Goal: Browse casually

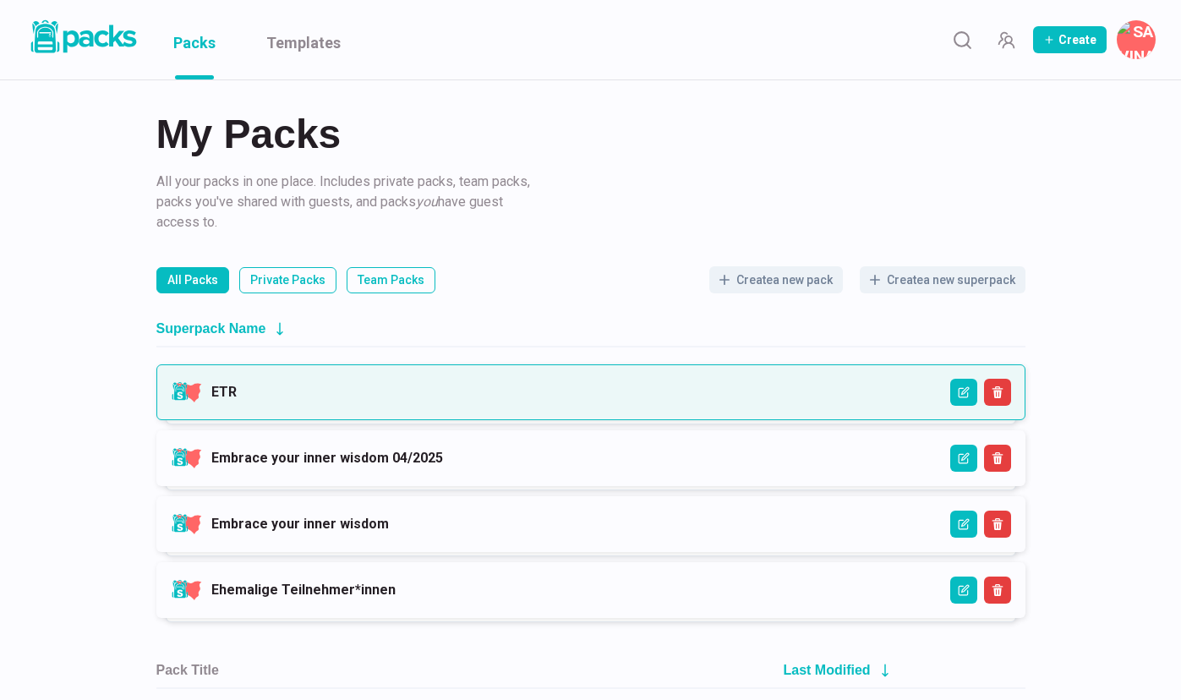
click at [237, 388] on link "ETR" at bounding box center [223, 392] width 25 height 16
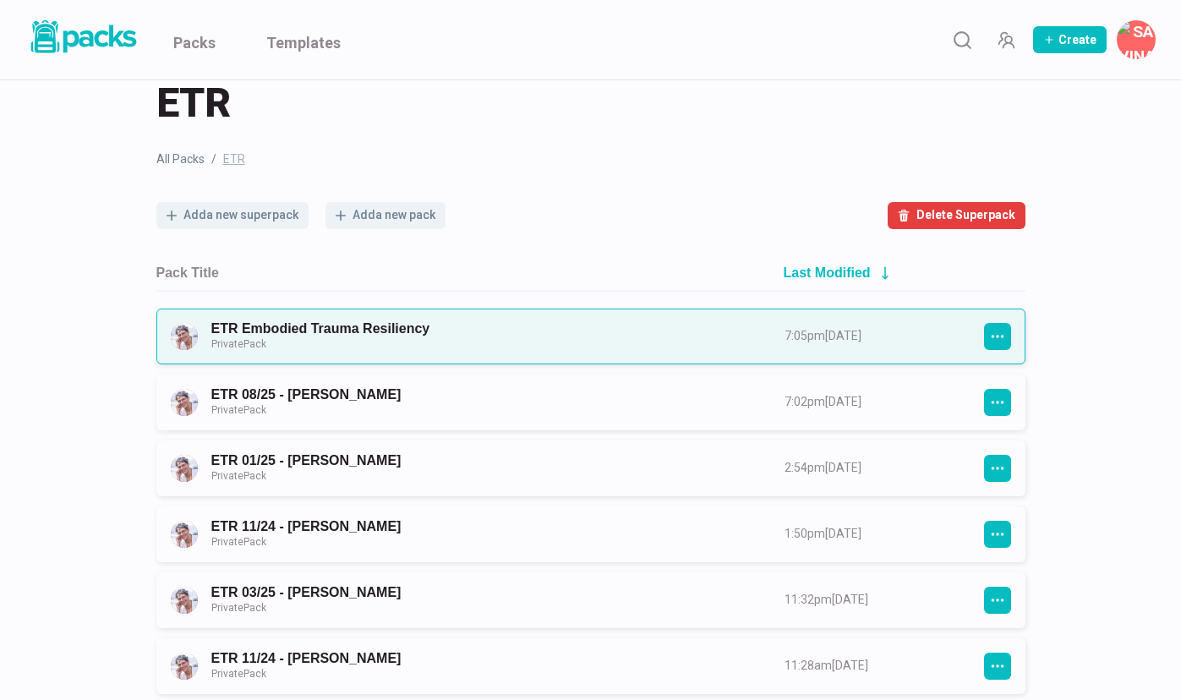
scroll to position [46, 0]
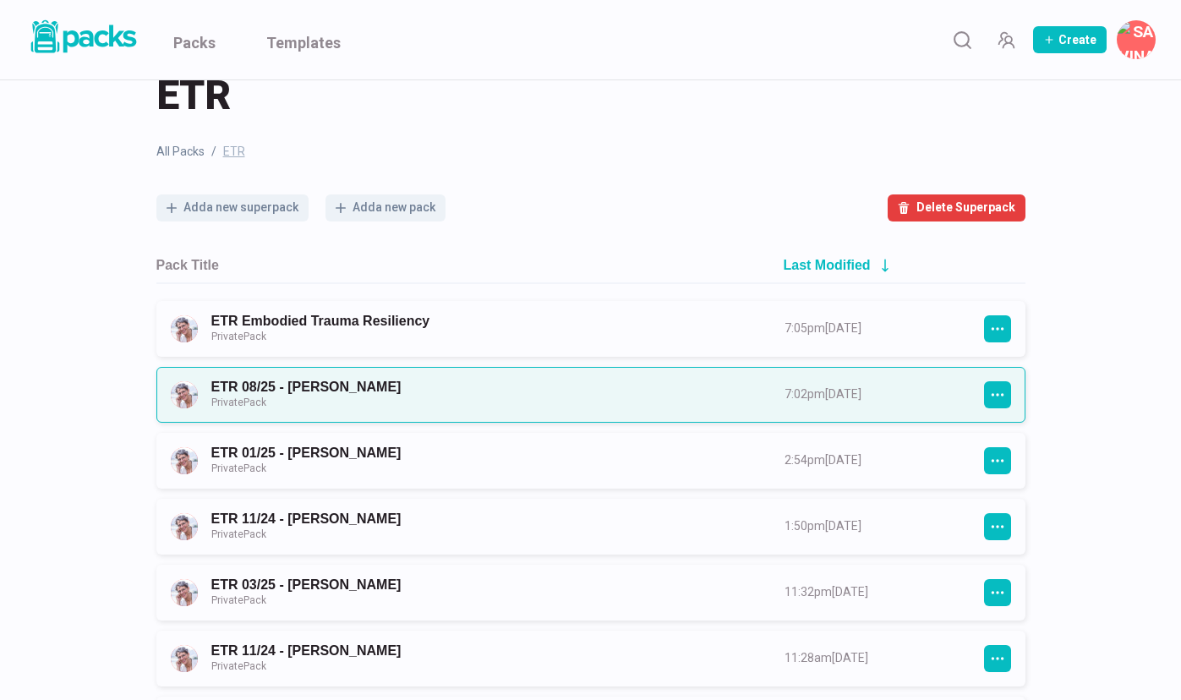
click at [454, 386] on link "ETR 08/25 - Susanne Maßbaum Private Pack" at bounding box center [482, 394] width 543 height 31
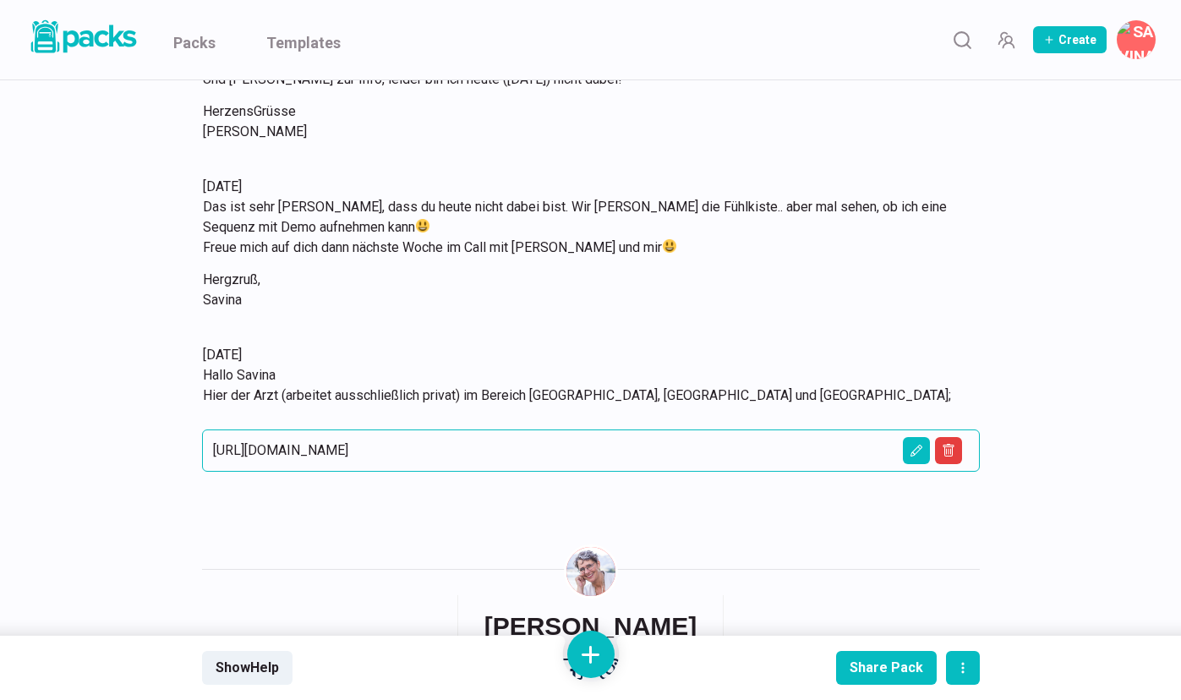
scroll to position [1538, 0]
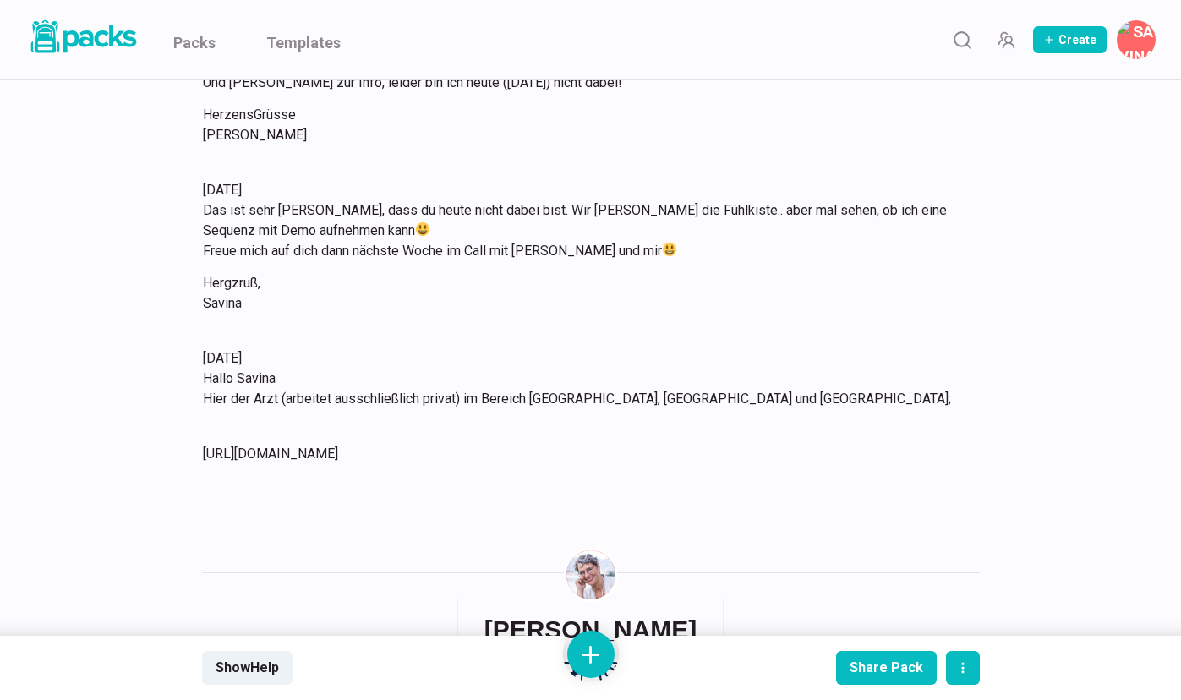
scroll to position [46, 0]
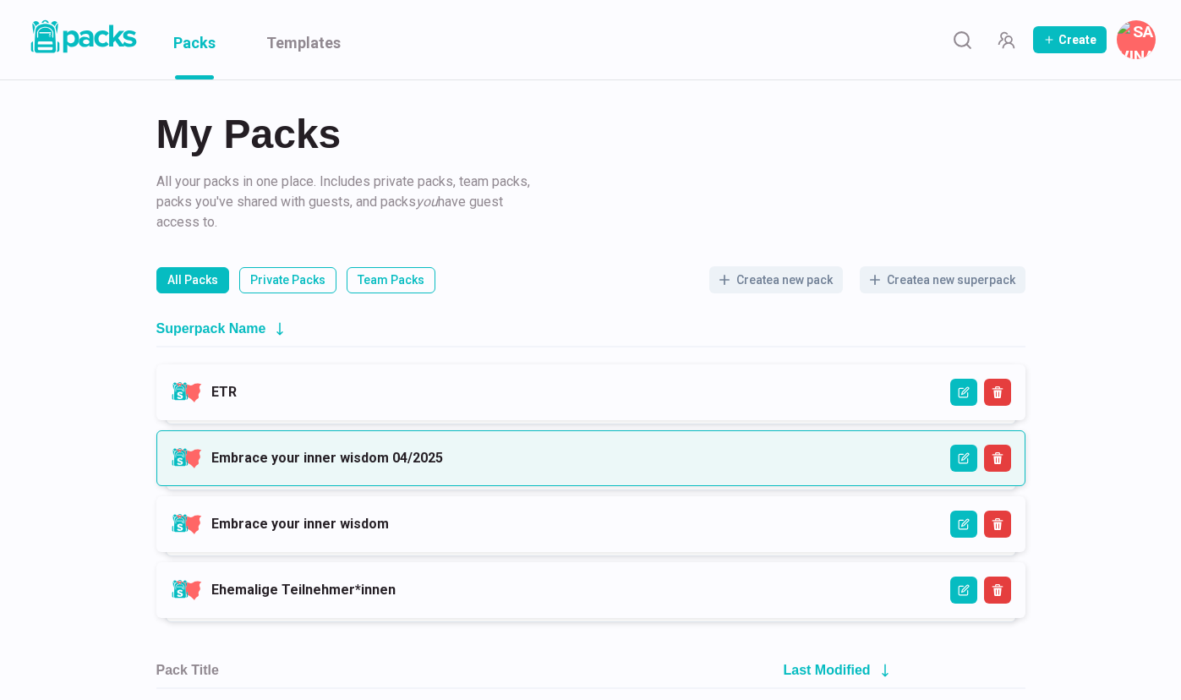
click at [311, 454] on link "Embrace your inner wisdom 04/2025" at bounding box center [327, 458] width 232 height 16
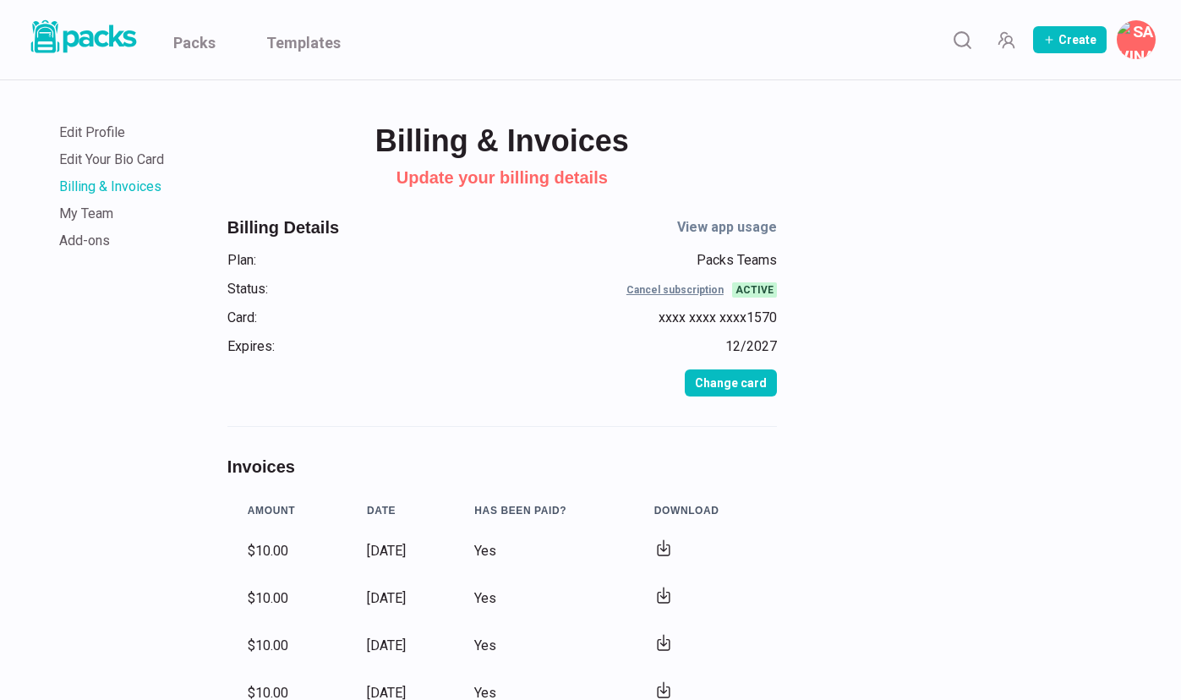
scroll to position [161, 0]
